Goal: Information Seeking & Learning: Learn about a topic

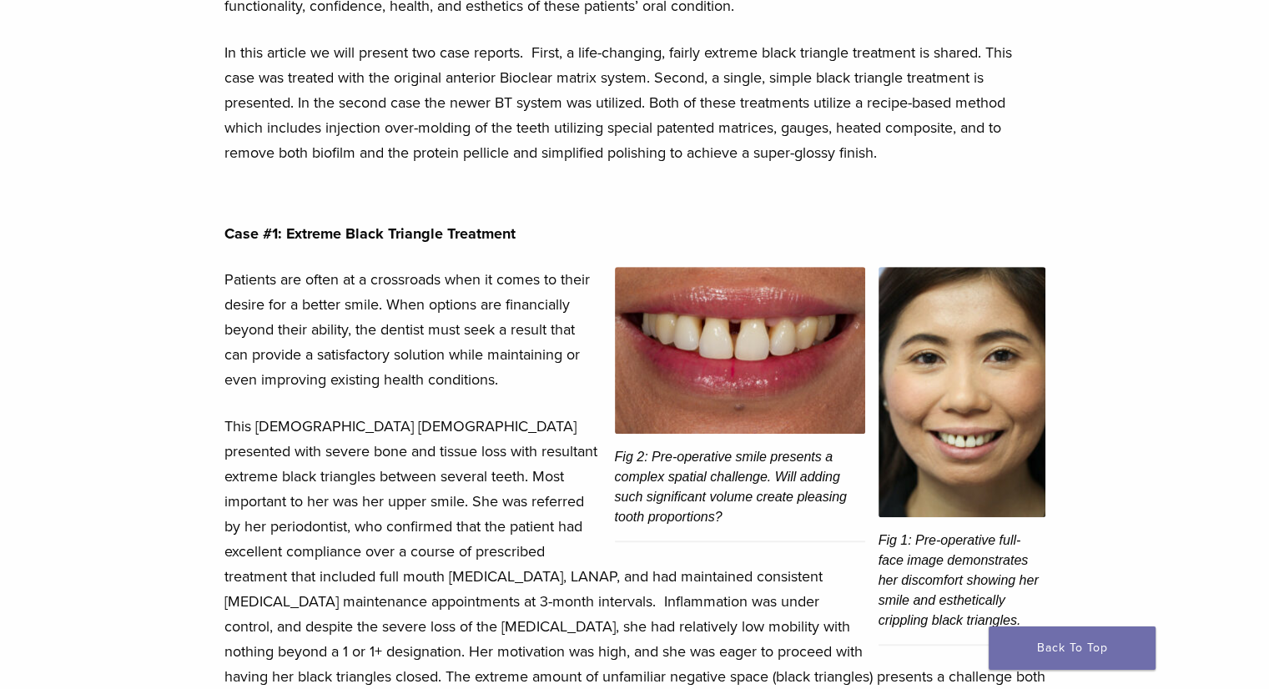
scroll to position [861, 0]
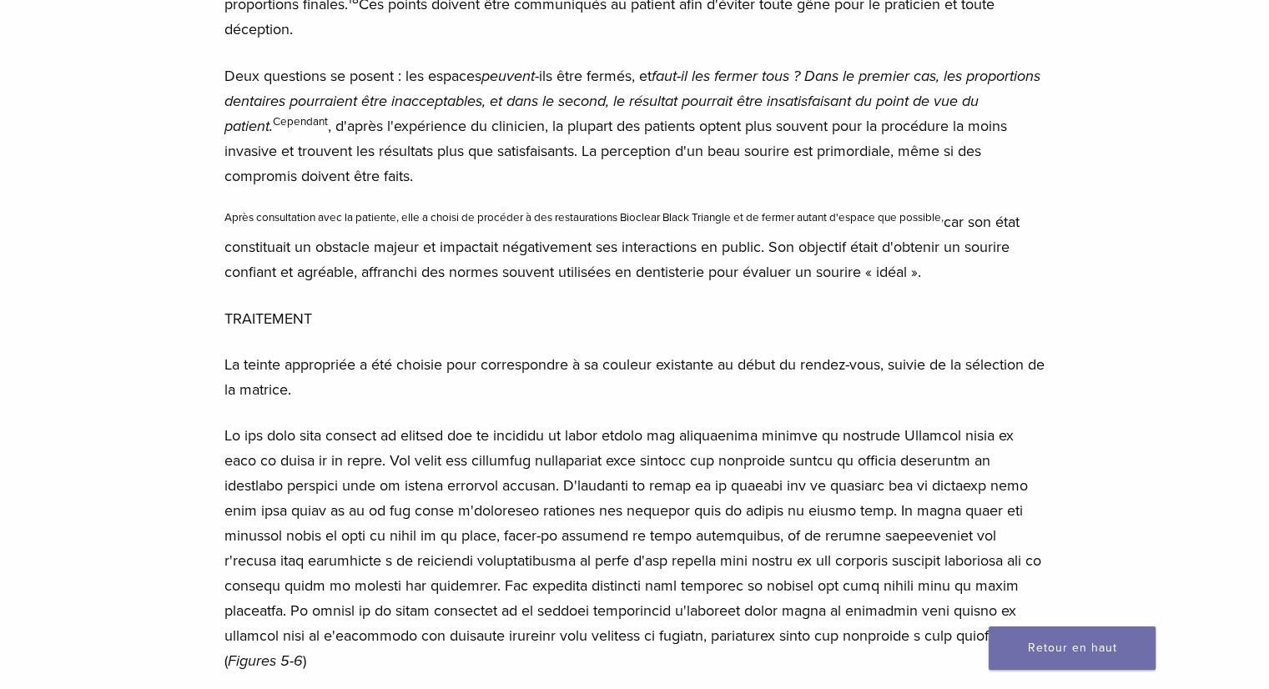
scroll to position [2220, 0]
